Goal: Use online tool/utility: Use online tool/utility

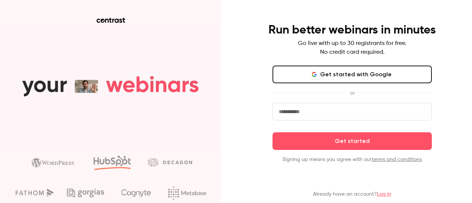
click at [322, 81] on button "Get started with Google" at bounding box center [351, 75] width 159 height 18
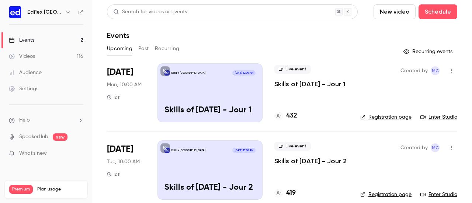
click at [57, 56] on link "Videos 116" at bounding box center [46, 56] width 92 height 16
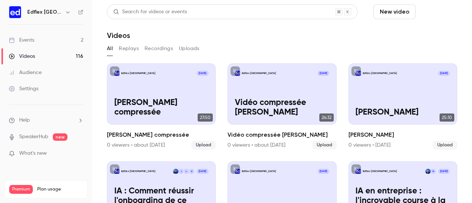
click at [429, 10] on button "Schedule" at bounding box center [437, 11] width 39 height 15
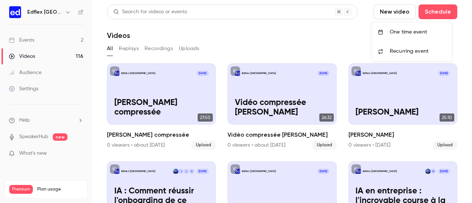
click at [348, 32] on div at bounding box center [236, 101] width 472 height 203
click at [397, 12] on button "New video" at bounding box center [394, 11] width 42 height 15
click at [395, 47] on li "Upload" at bounding box center [410, 51] width 80 height 19
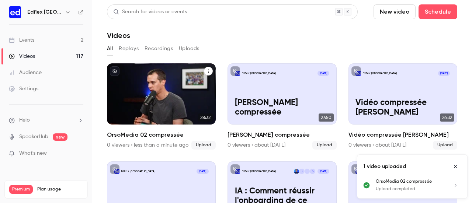
click at [127, 130] on h2 "OrsoMedia 02 compressée" at bounding box center [161, 134] width 109 height 9
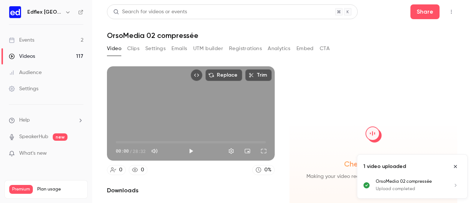
click at [156, 34] on h1 "OrsoMedia 02 compressée" at bounding box center [282, 35] width 350 height 9
click at [133, 49] on button "Clips" at bounding box center [133, 49] width 12 height 12
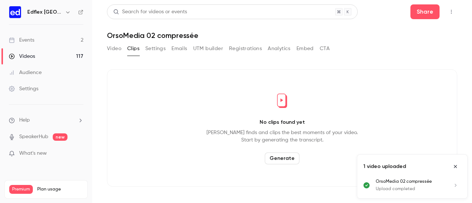
click at [285, 156] on button "Generate" at bounding box center [282, 159] width 35 height 12
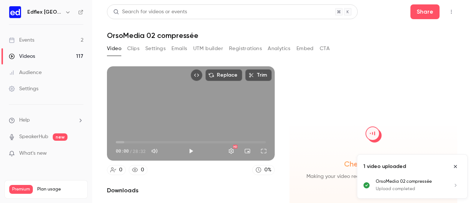
click at [132, 50] on button "Clips" at bounding box center [133, 49] width 12 height 12
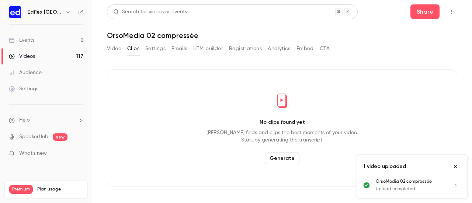
click at [279, 156] on button "Generate" at bounding box center [282, 159] width 35 height 12
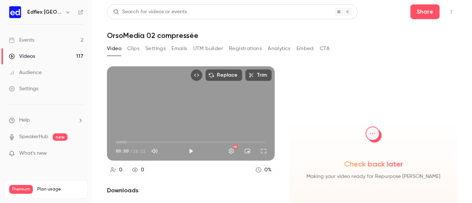
click at [132, 46] on button "Clips" at bounding box center [133, 49] width 12 height 12
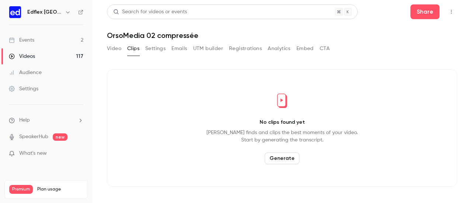
click at [284, 159] on button "Generate" at bounding box center [282, 159] width 35 height 12
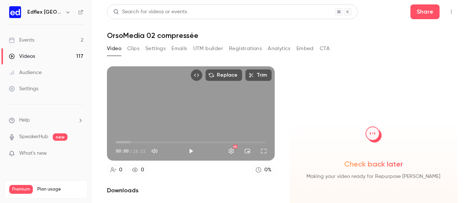
click at [137, 50] on button "Clips" at bounding box center [133, 49] width 12 height 12
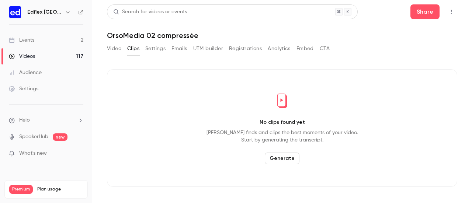
click at [280, 158] on button "Generate" at bounding box center [282, 159] width 35 height 12
